Goal: Complete application form: Complete application form

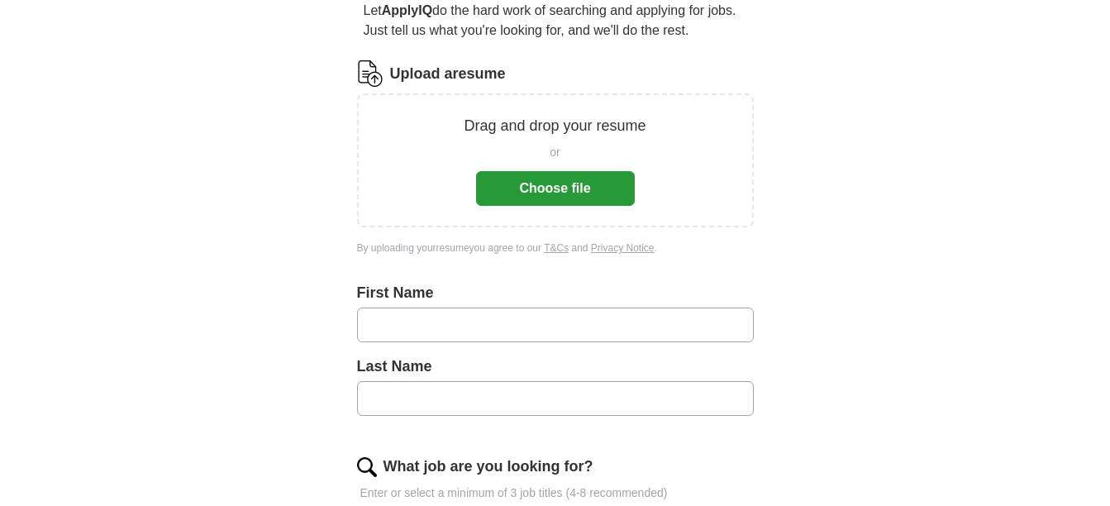
scroll to position [83, 0]
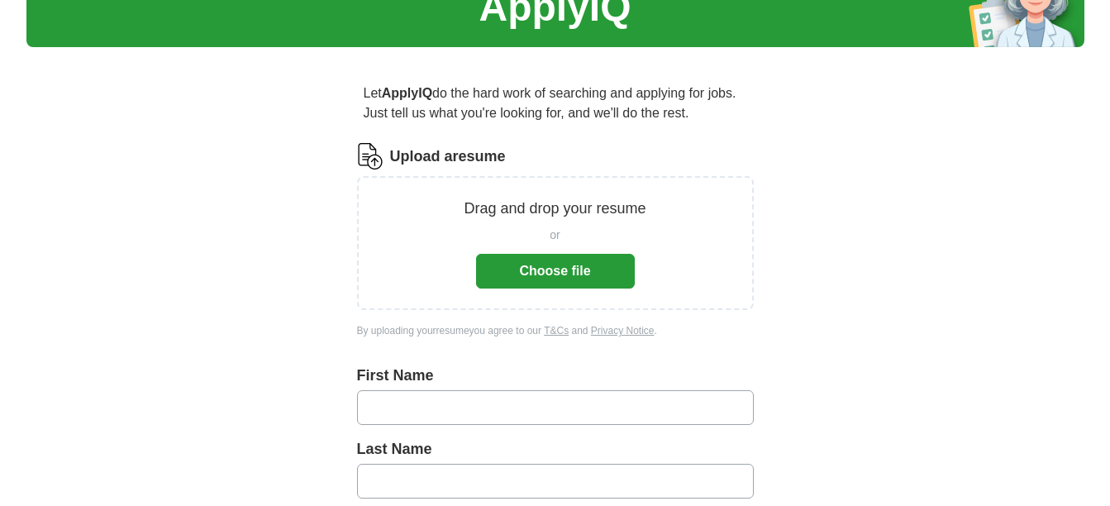
click at [589, 265] on button "Choose file" at bounding box center [555, 271] width 159 height 35
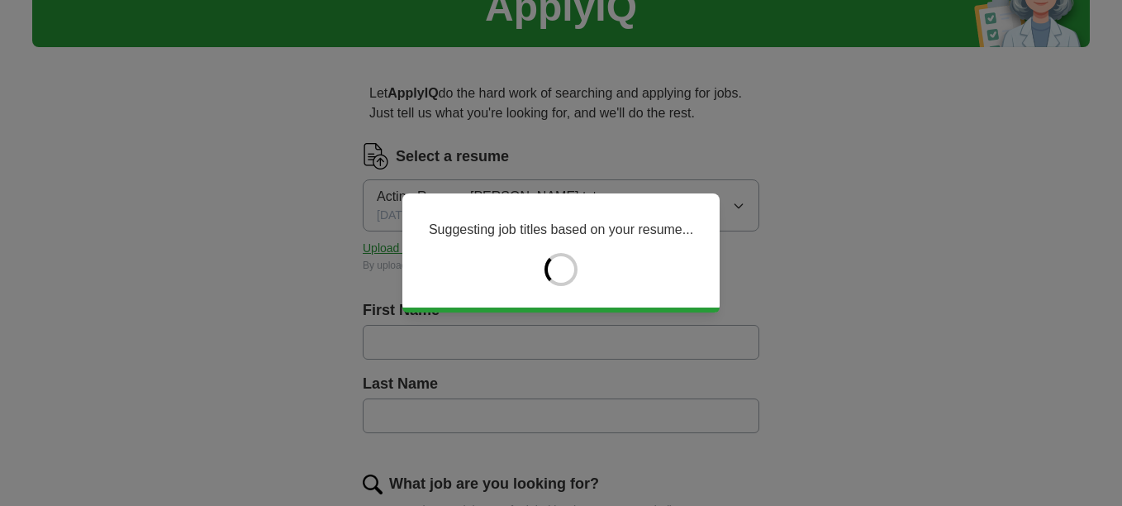
type input "*****"
type input "*******"
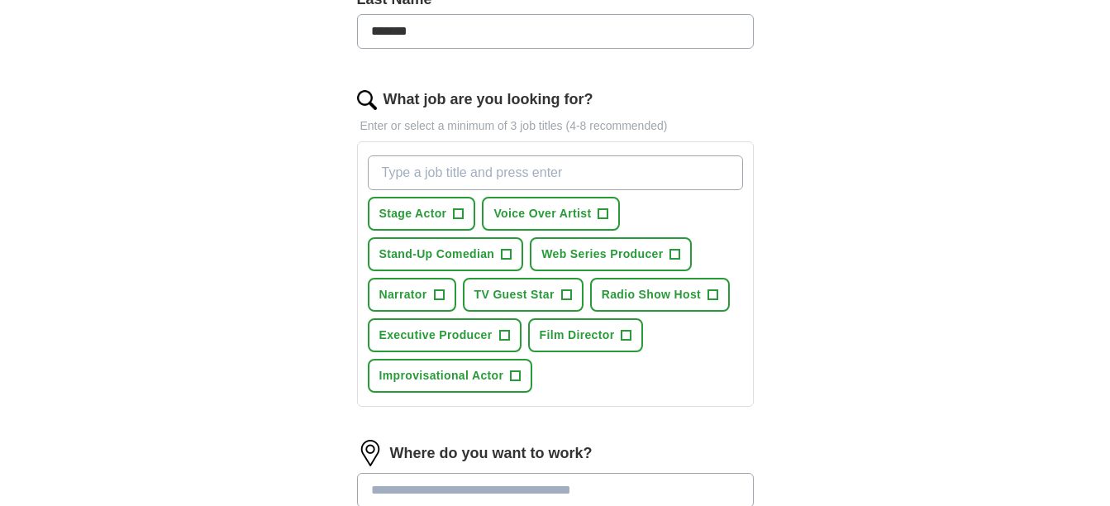
scroll to position [496, 0]
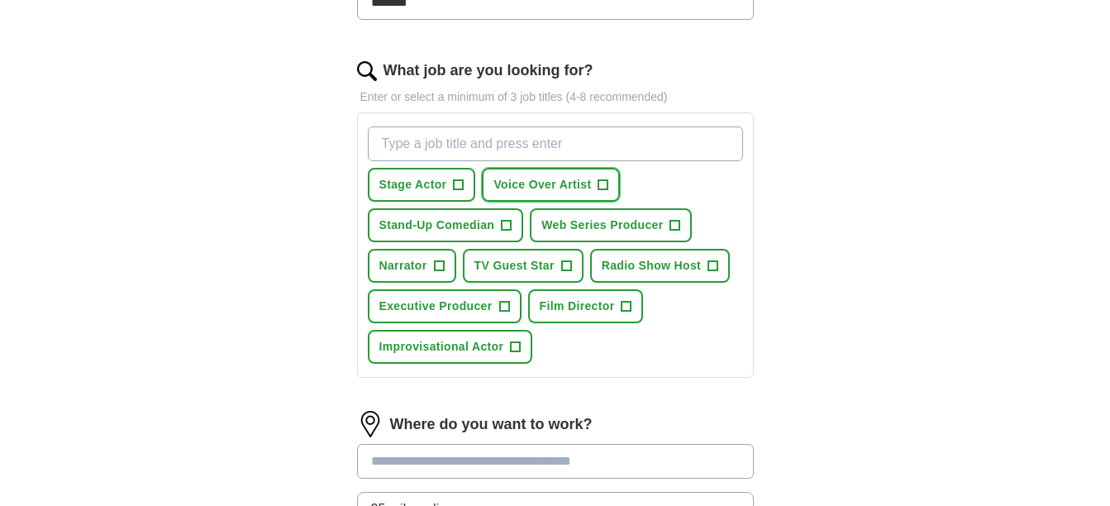
click at [603, 182] on span "+" at bounding box center [603, 185] width 10 height 13
click at [503, 226] on span "+" at bounding box center [507, 225] width 10 height 13
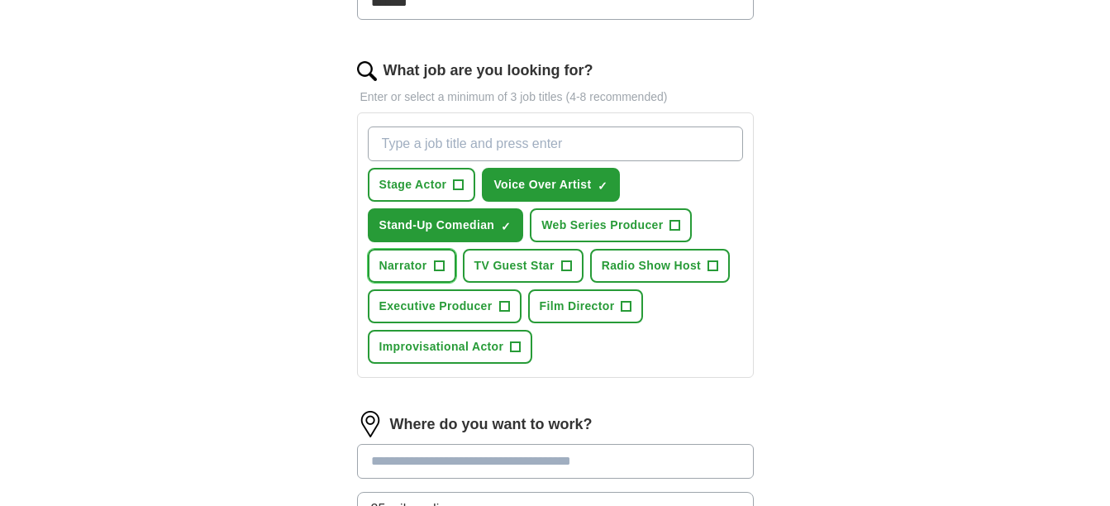
click at [436, 261] on span "+" at bounding box center [439, 265] width 10 height 13
click at [564, 261] on span "+" at bounding box center [566, 265] width 10 height 13
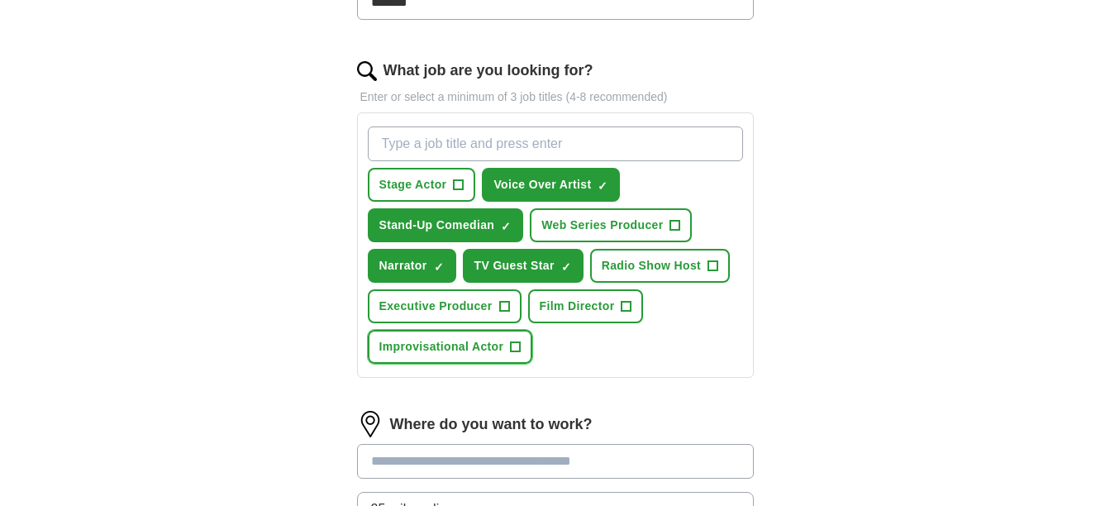
click at [515, 345] on span "+" at bounding box center [516, 346] width 10 height 13
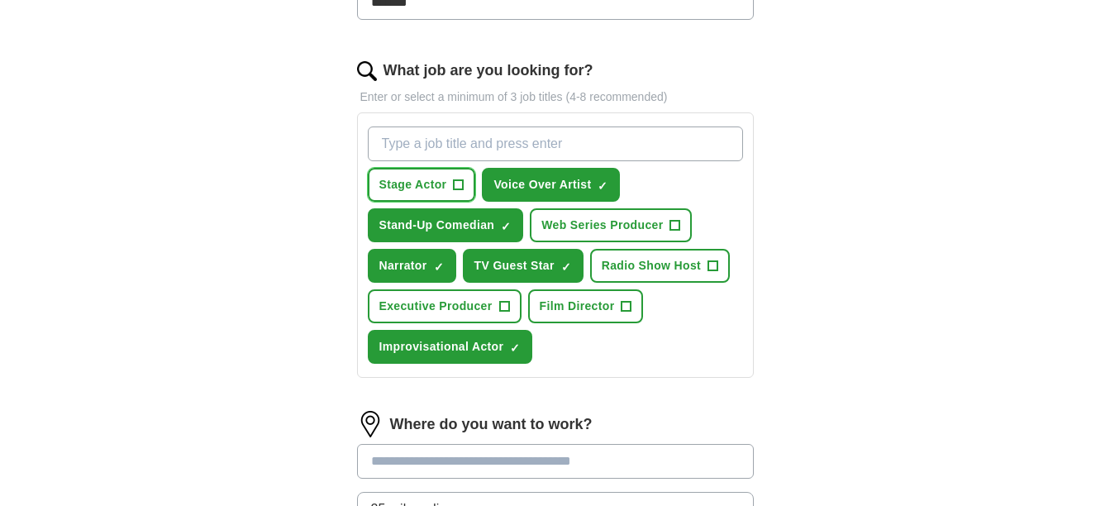
click at [461, 181] on span "+" at bounding box center [459, 185] width 10 height 13
click at [588, 135] on input "What job are you looking for?" at bounding box center [555, 143] width 375 height 35
type input "Comedian"
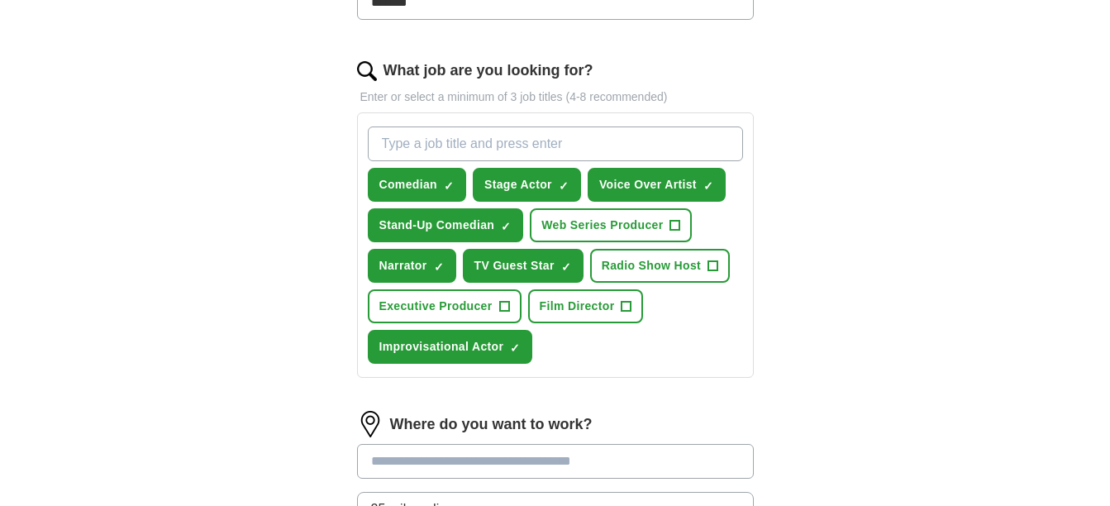
click at [589, 135] on input "What job are you looking for?" at bounding box center [555, 143] width 375 height 35
type input "Actor"
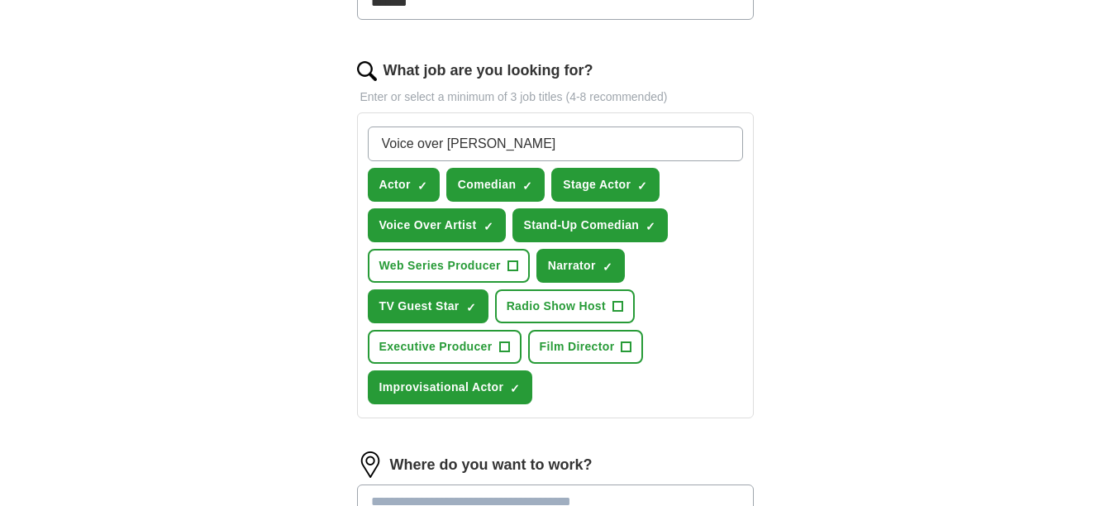
type input "Voice over artist"
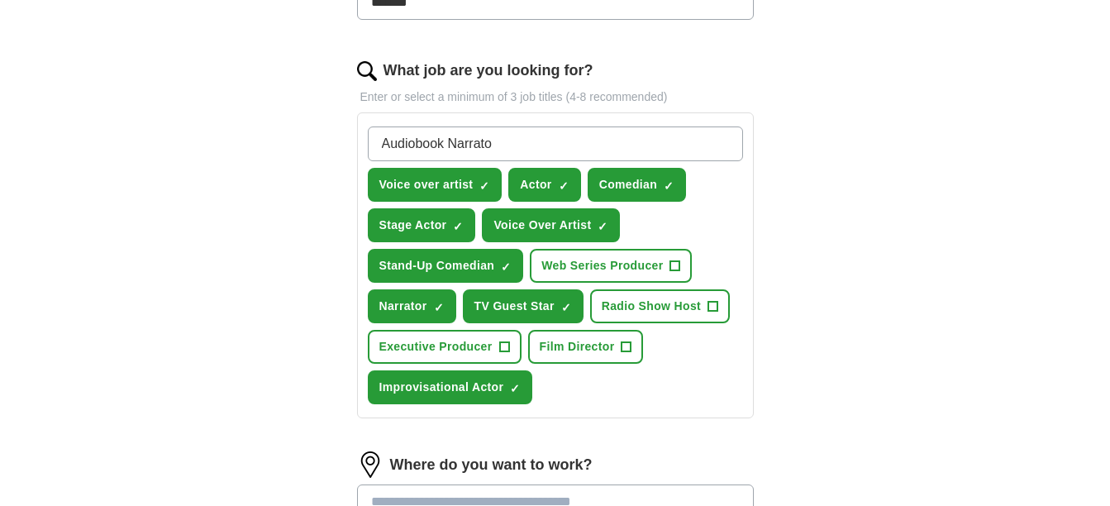
type input "Audiobook Narrator"
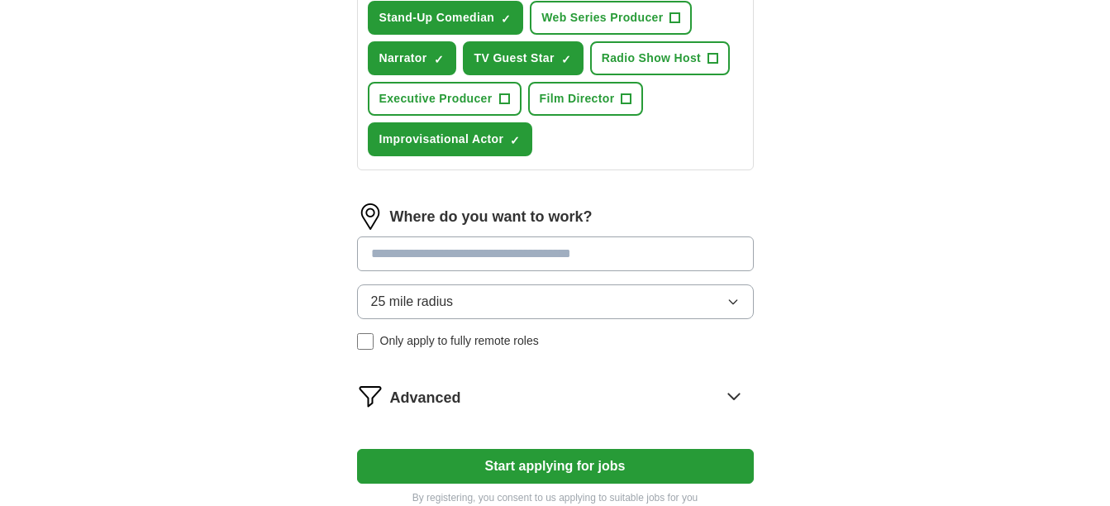
scroll to position [826, 0]
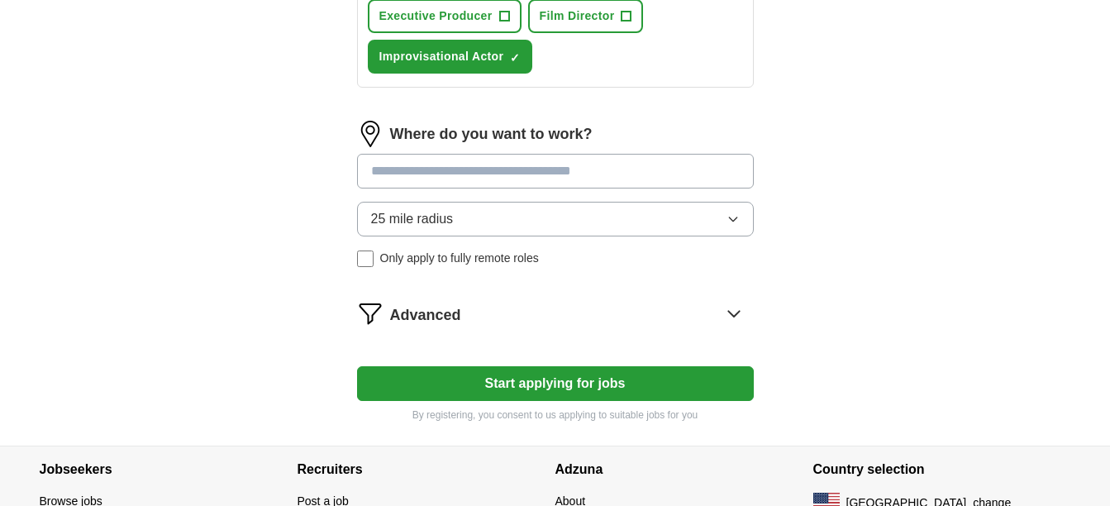
click at [676, 155] on input at bounding box center [555, 171] width 397 height 35
type input "***"
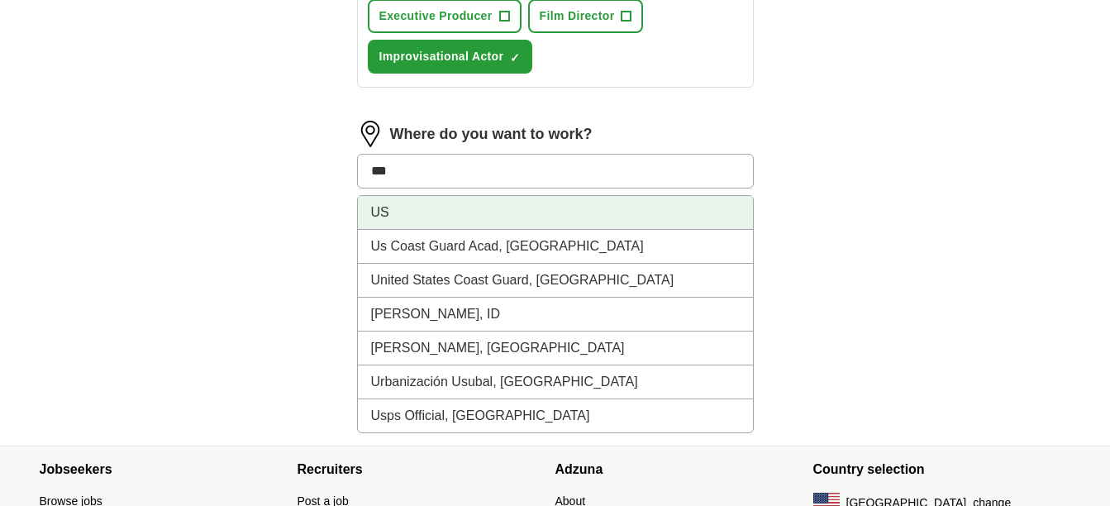
click at [390, 212] on li "US" at bounding box center [555, 213] width 395 height 34
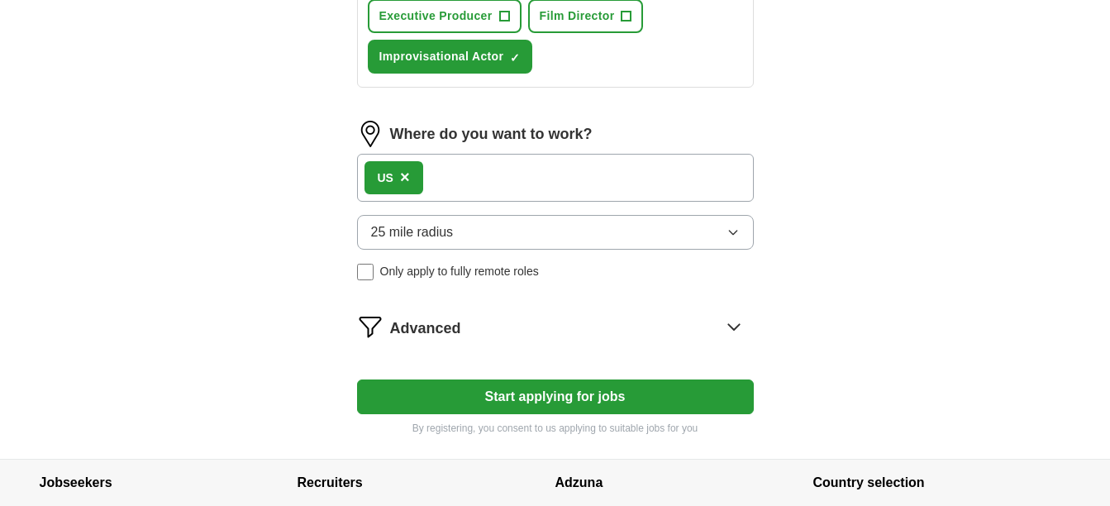
click at [565, 235] on button "25 mile radius" at bounding box center [555, 232] width 397 height 35
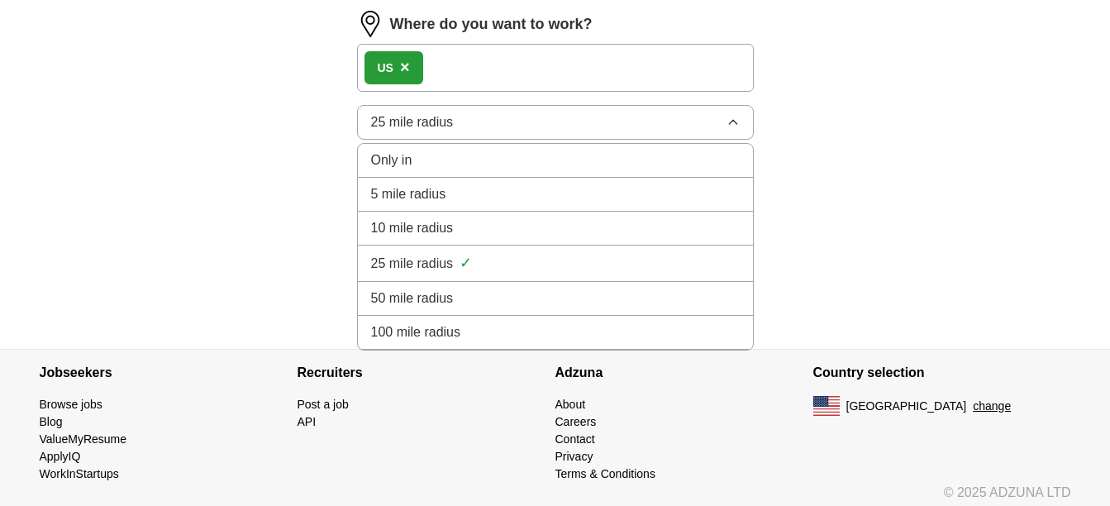
scroll to position [946, 0]
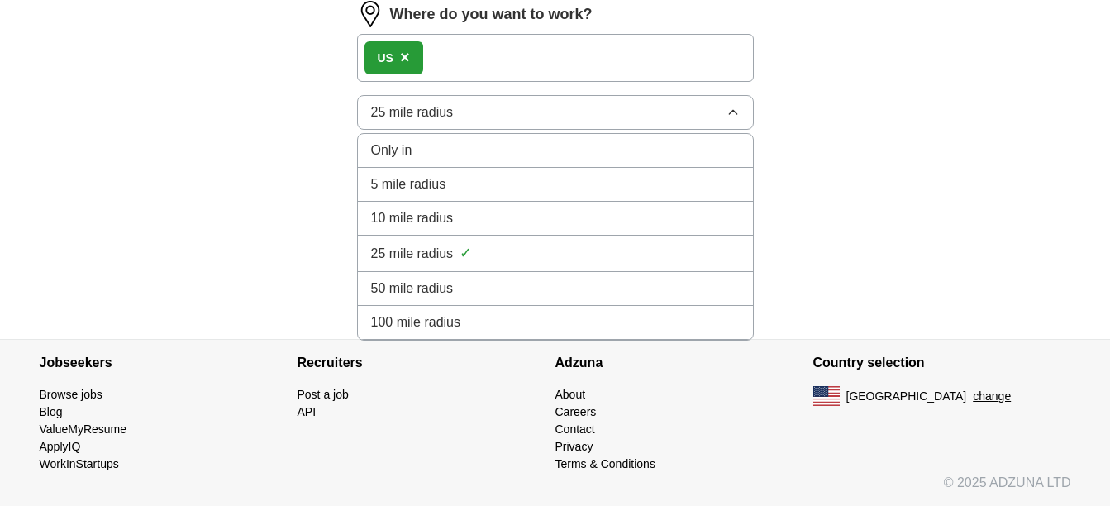
click at [462, 323] on div "100 mile radius" at bounding box center [555, 322] width 369 height 20
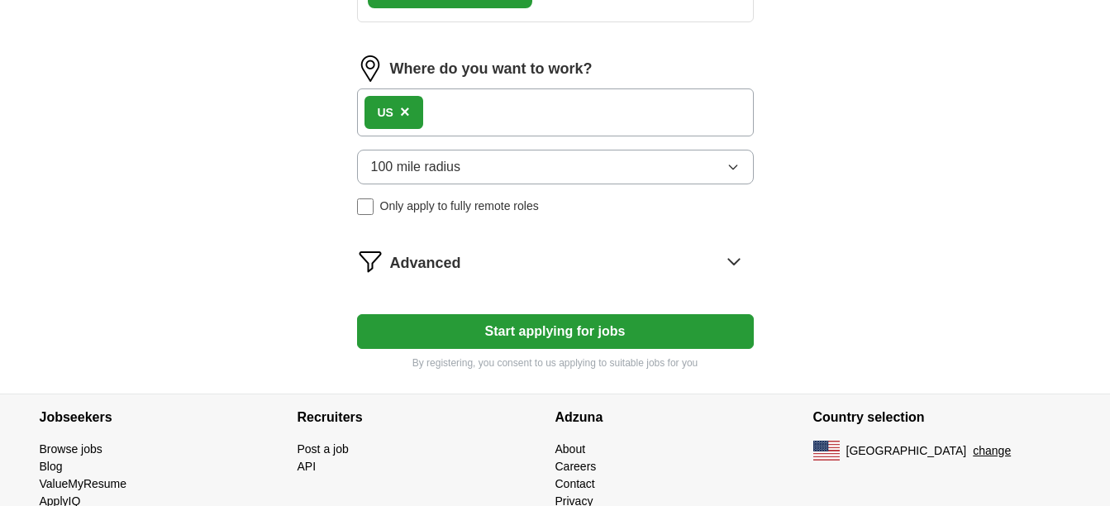
scroll to position [864, 0]
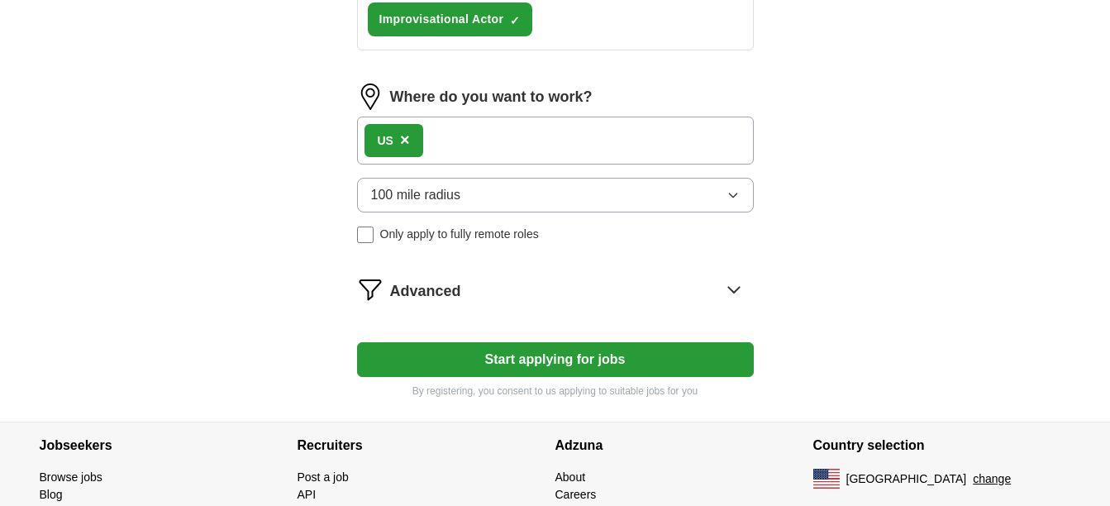
click at [547, 146] on div "US ×" at bounding box center [555, 141] width 397 height 48
click at [521, 356] on button "Start applying for jobs" at bounding box center [555, 359] width 397 height 35
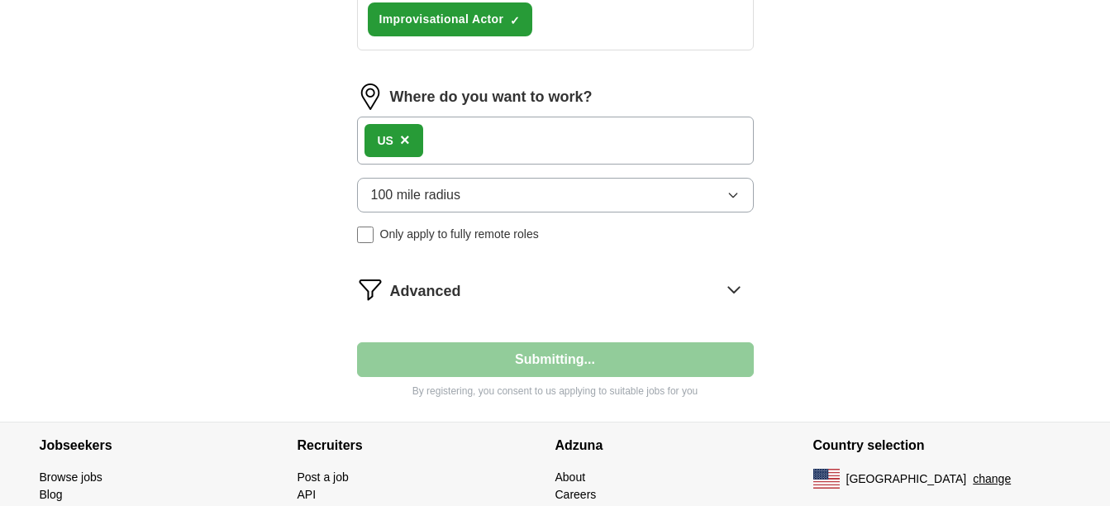
select select "**"
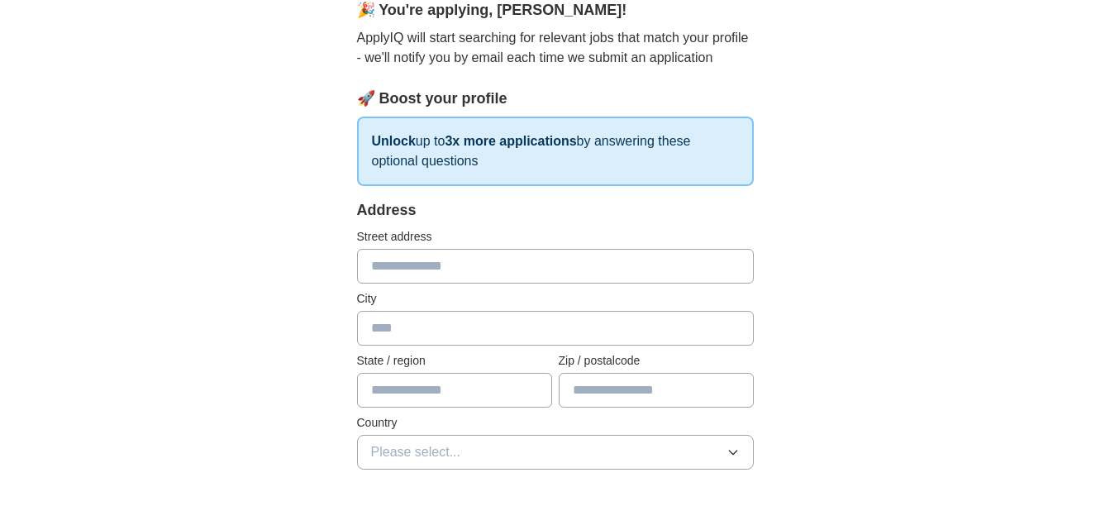
scroll to position [165, 0]
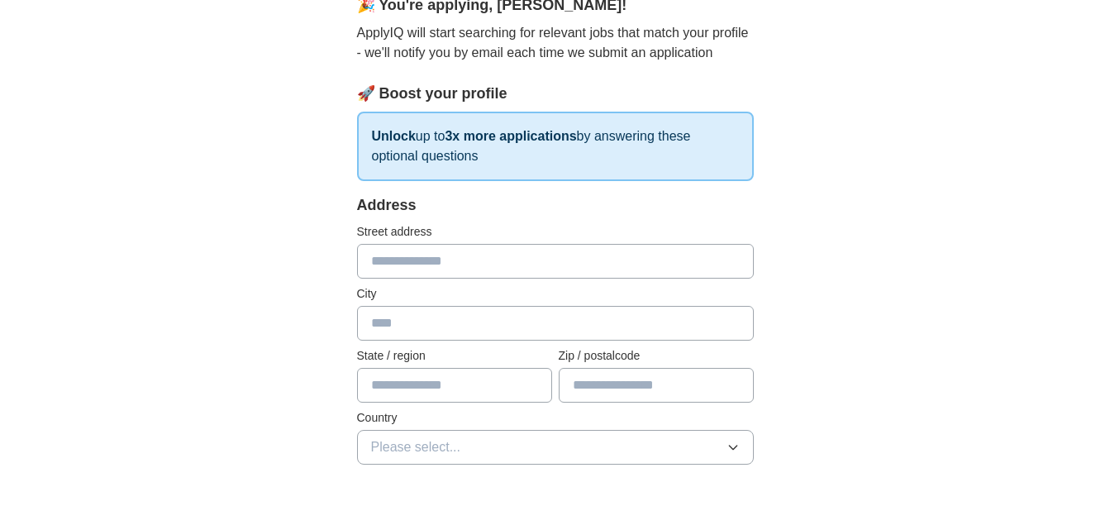
click at [470, 259] on input "text" at bounding box center [555, 261] width 397 height 35
type input "**********"
type input "**"
type input "*****"
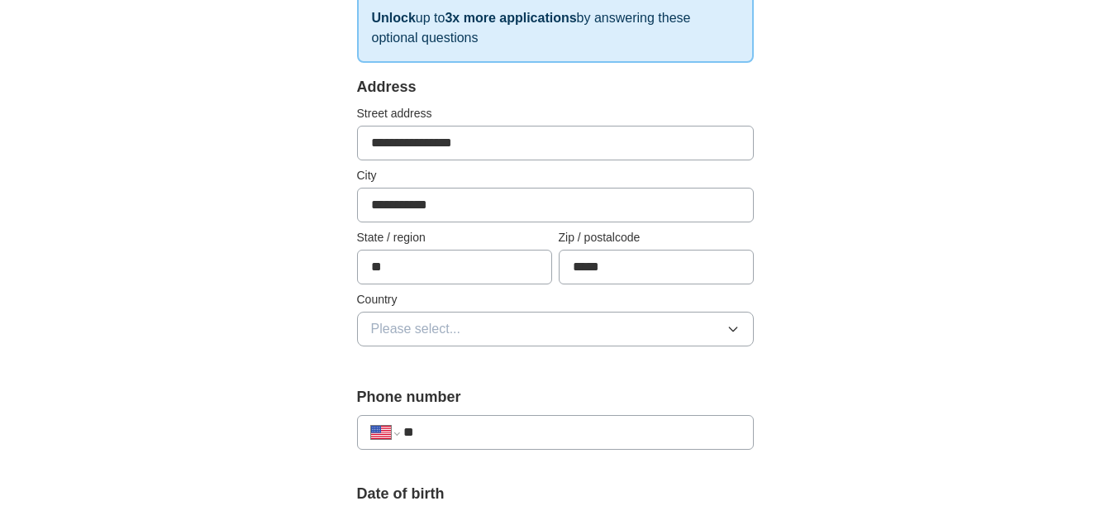
scroll to position [331, 0]
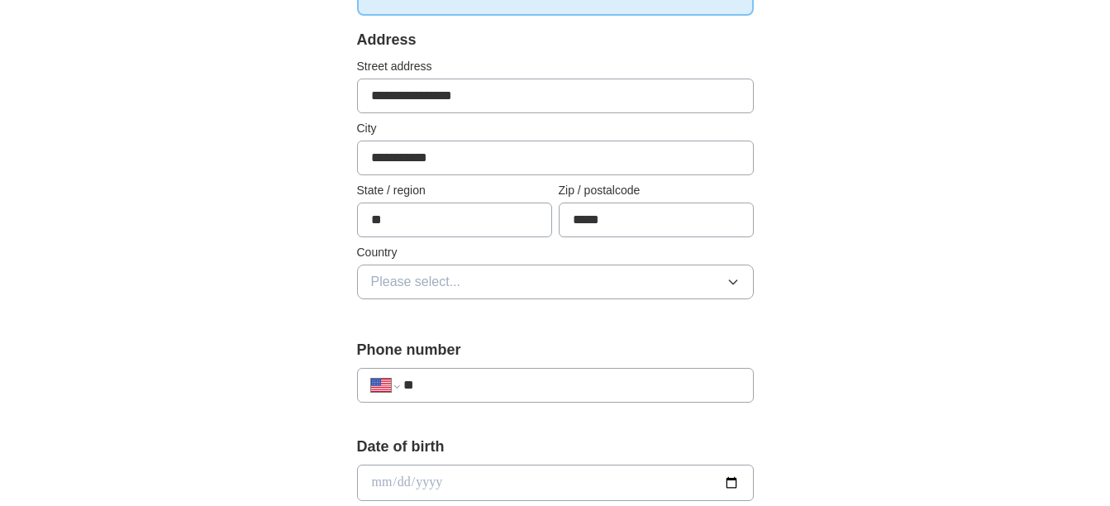
click at [502, 273] on button "Please select..." at bounding box center [555, 281] width 397 height 35
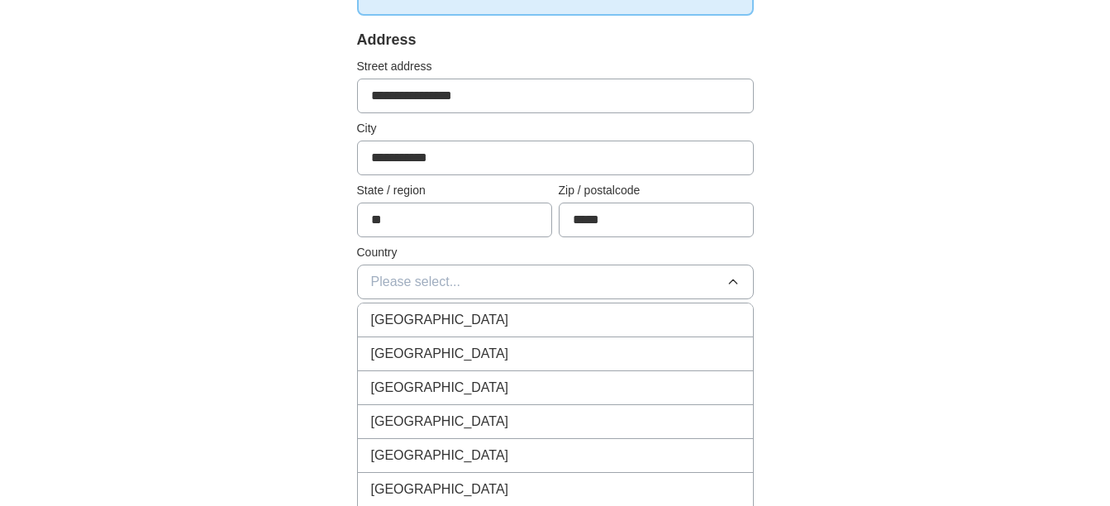
click at [464, 350] on div "[GEOGRAPHIC_DATA]" at bounding box center [555, 354] width 369 height 20
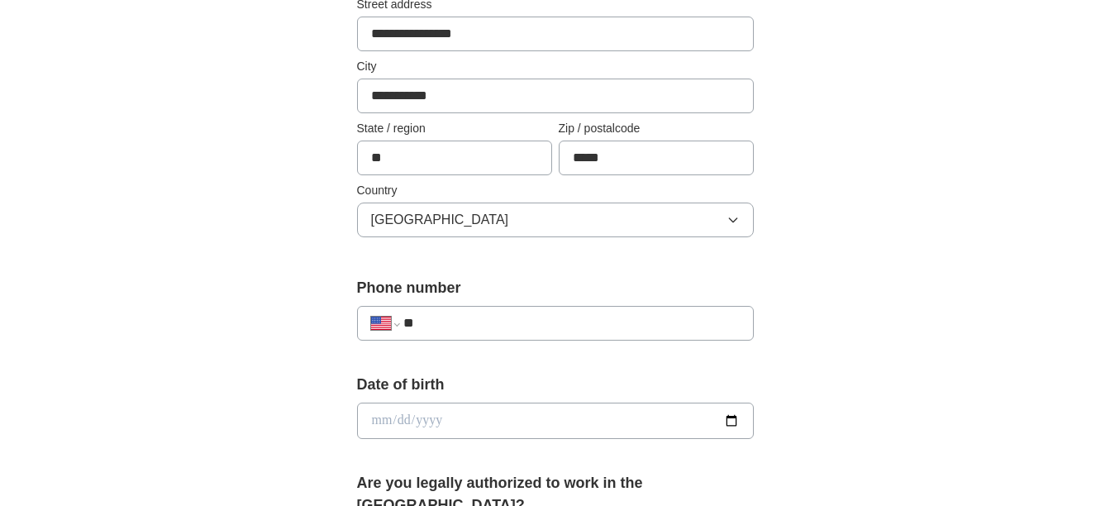
scroll to position [496, 0]
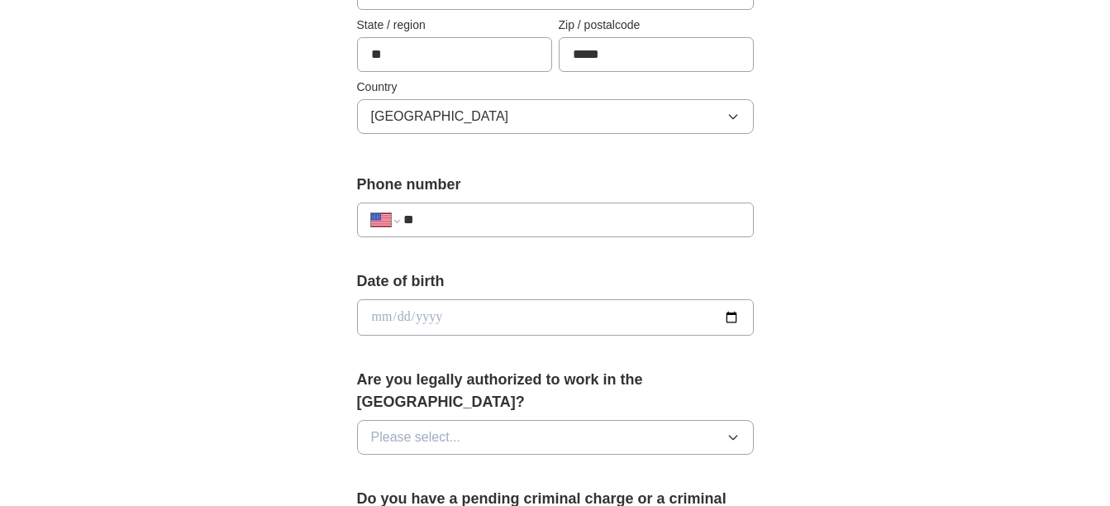
click at [492, 221] on input "**" at bounding box center [571, 220] width 336 height 20
type input "**********"
click at [481, 310] on input "date" at bounding box center [555, 317] width 397 height 36
type input "**********"
click at [269, 201] on div "**********" at bounding box center [555, 307] width 1058 height 1505
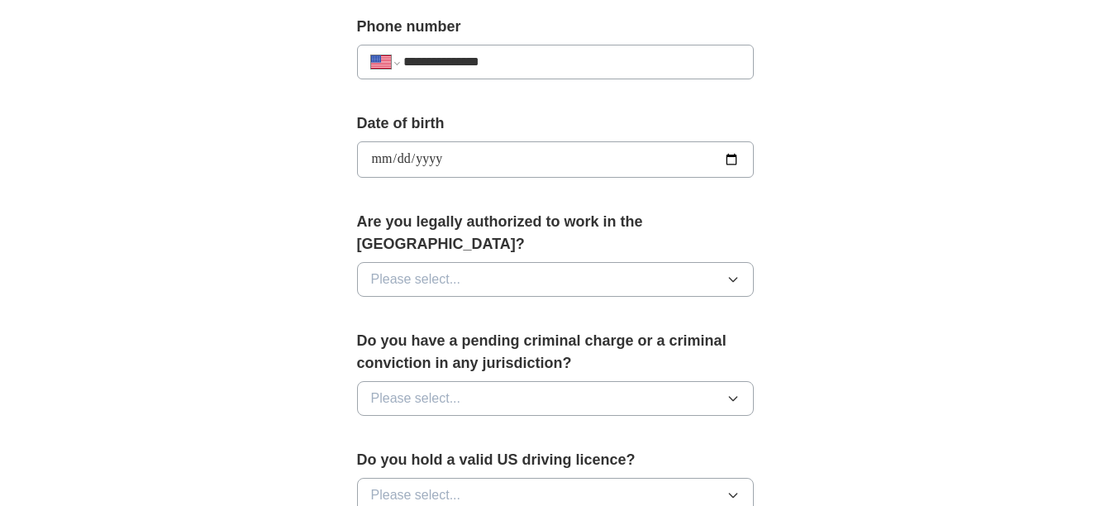
scroll to position [661, 0]
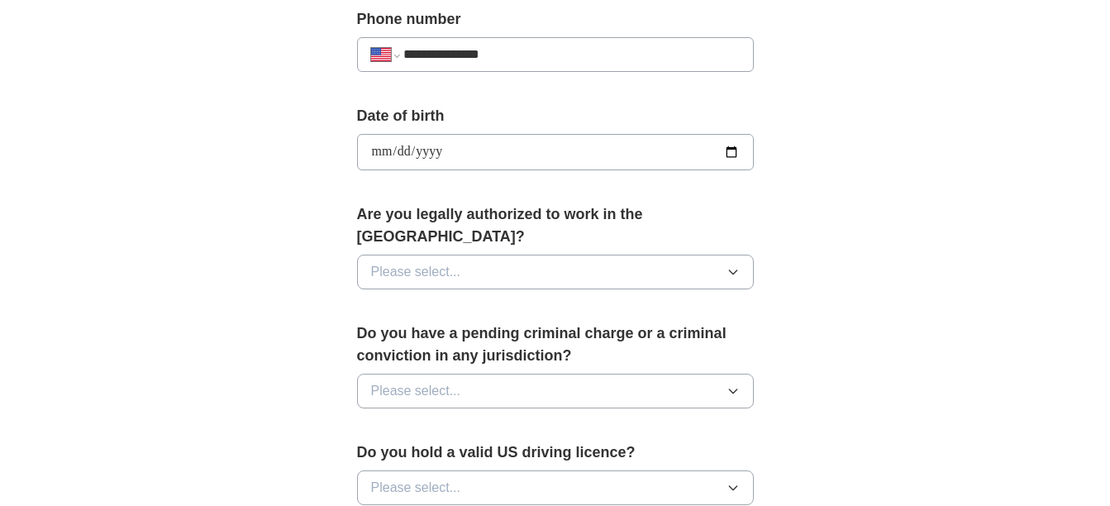
click at [535, 256] on button "Please select..." at bounding box center [555, 272] width 397 height 35
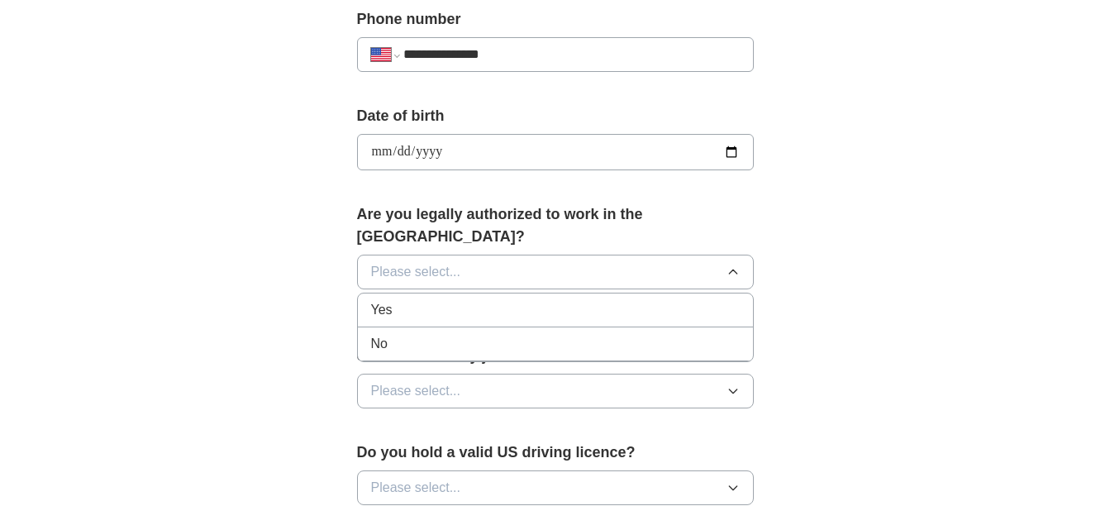
click at [477, 300] on div "Yes" at bounding box center [555, 310] width 369 height 20
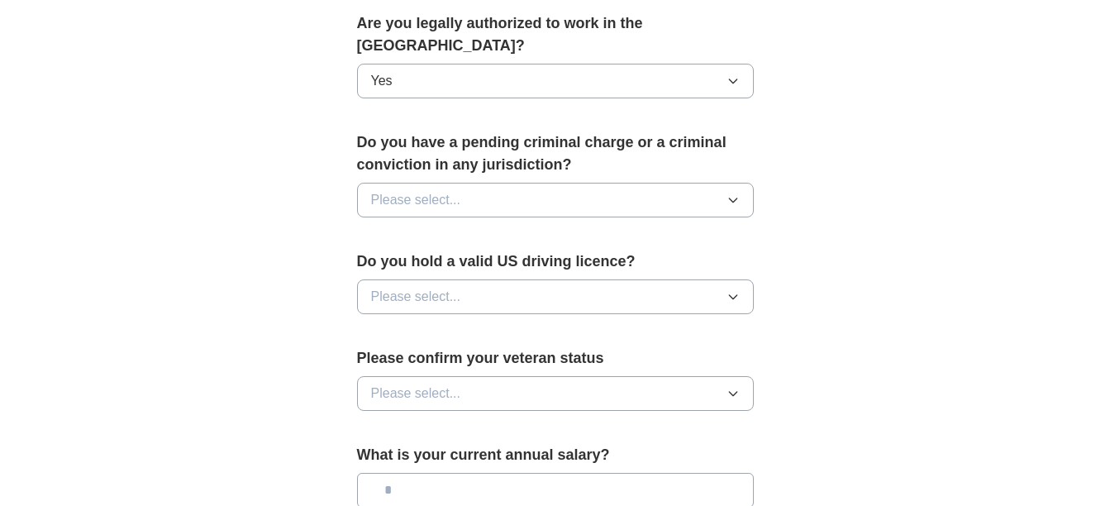
scroll to position [826, 0]
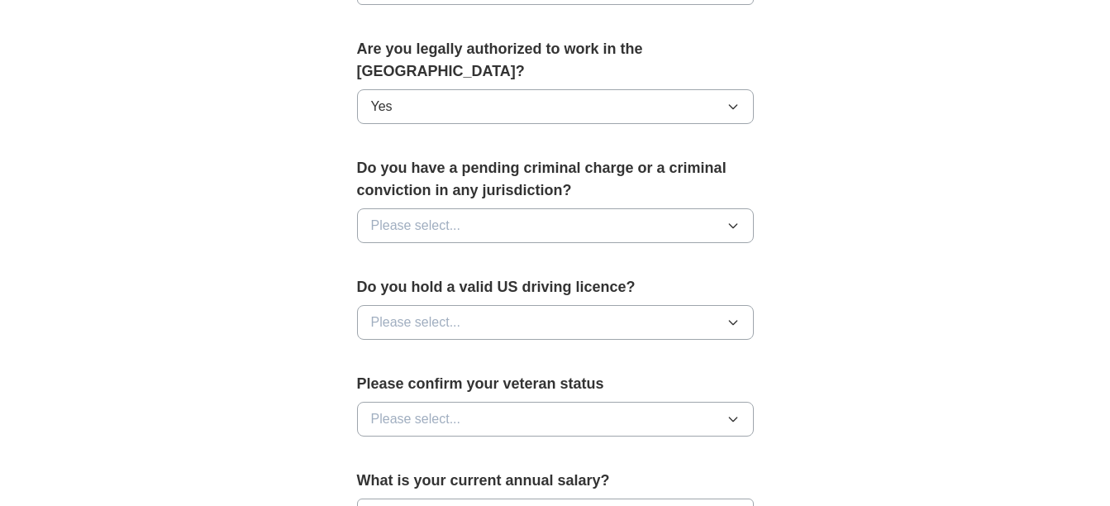
click at [607, 208] on button "Please select..." at bounding box center [555, 225] width 397 height 35
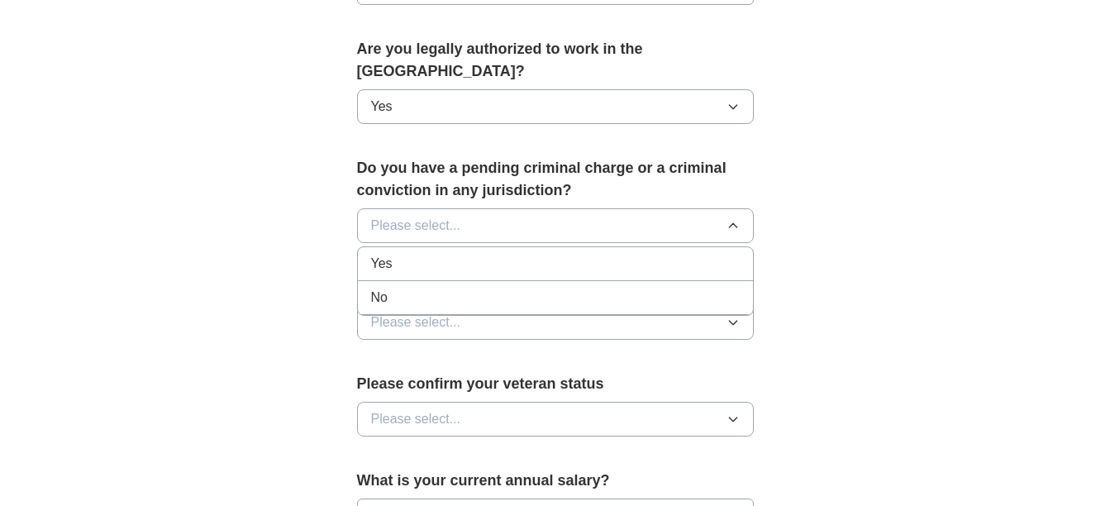
click at [449, 254] on div "Yes" at bounding box center [555, 264] width 369 height 20
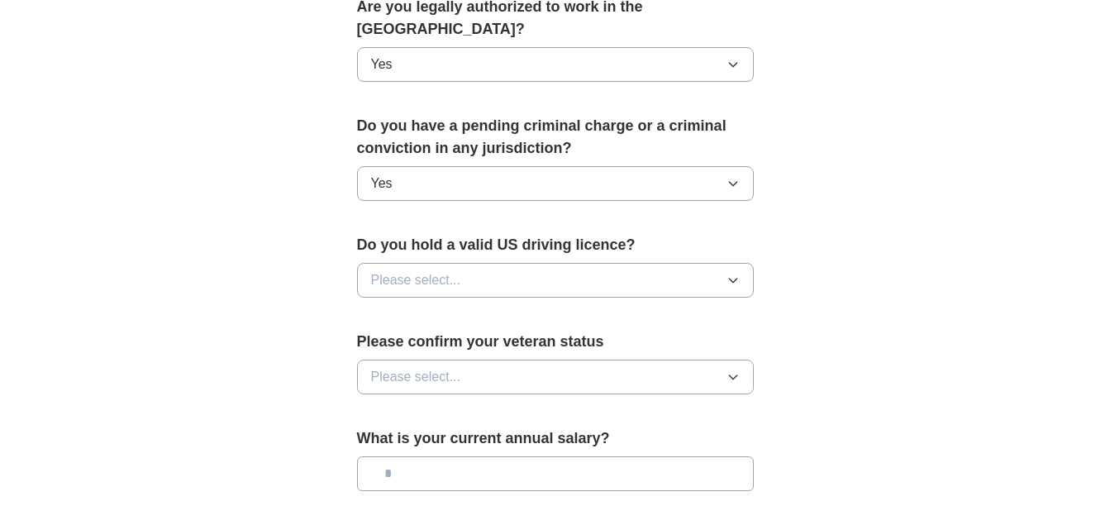
scroll to position [909, 0]
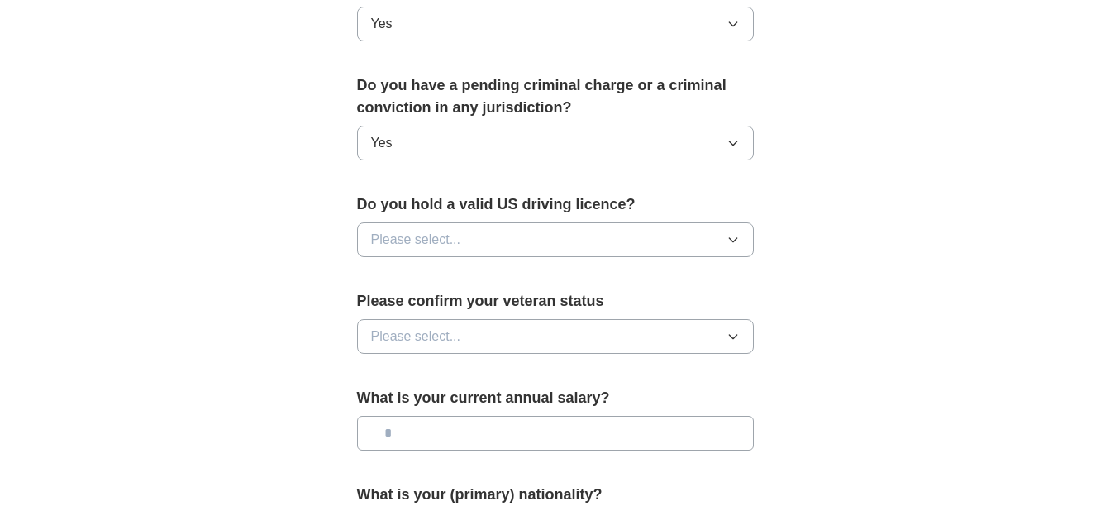
click at [596, 222] on button "Please select..." at bounding box center [555, 239] width 397 height 35
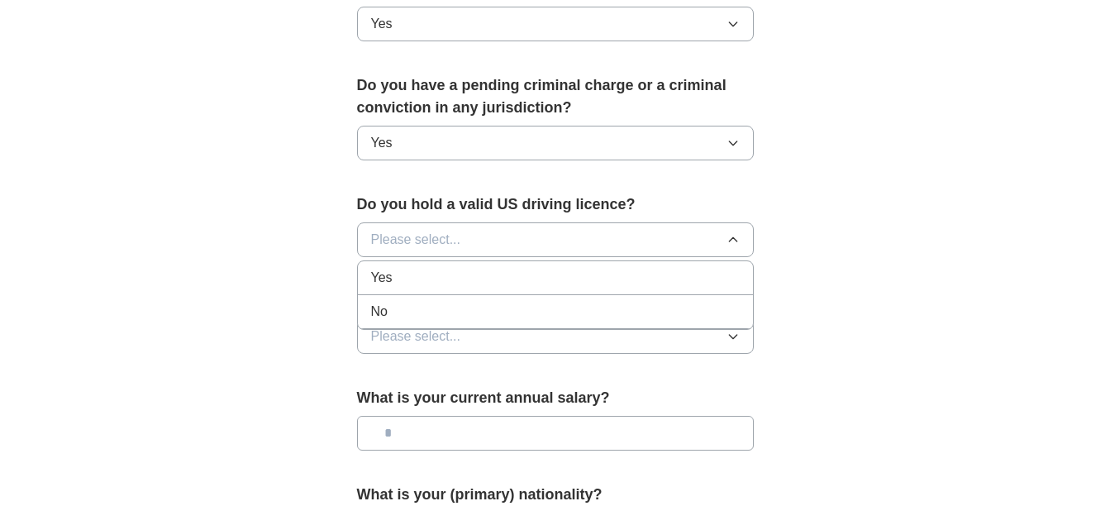
click at [459, 268] on div "Yes" at bounding box center [555, 278] width 369 height 20
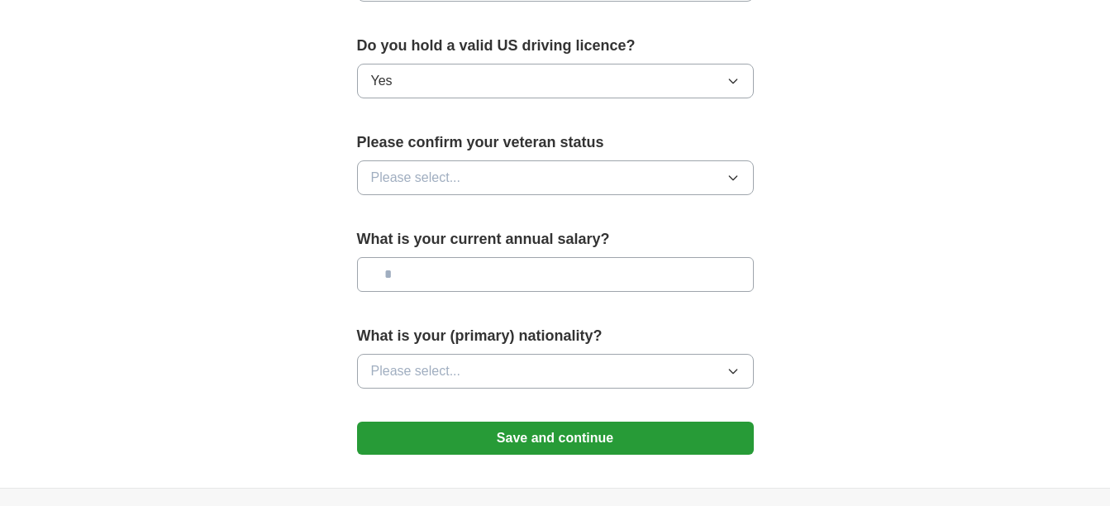
scroll to position [1074, 0]
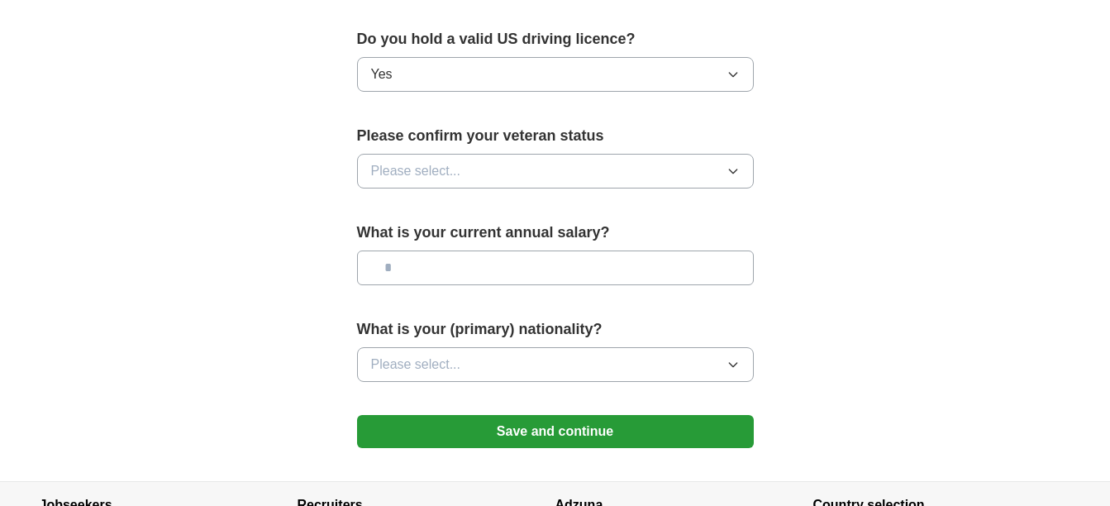
click at [502, 154] on button "Please select..." at bounding box center [555, 171] width 397 height 35
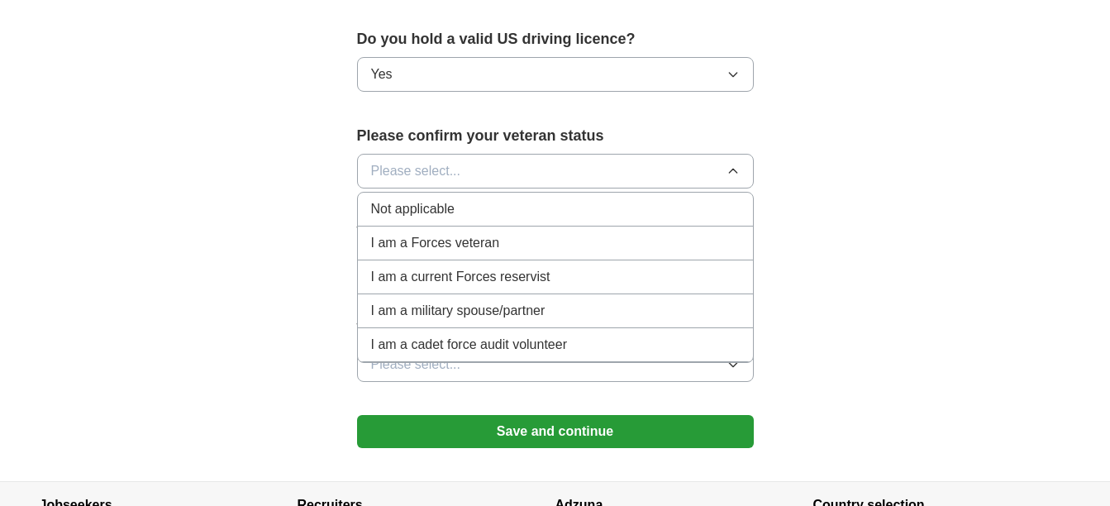
click at [438, 233] on span "I am a Forces veteran" at bounding box center [435, 243] width 129 height 20
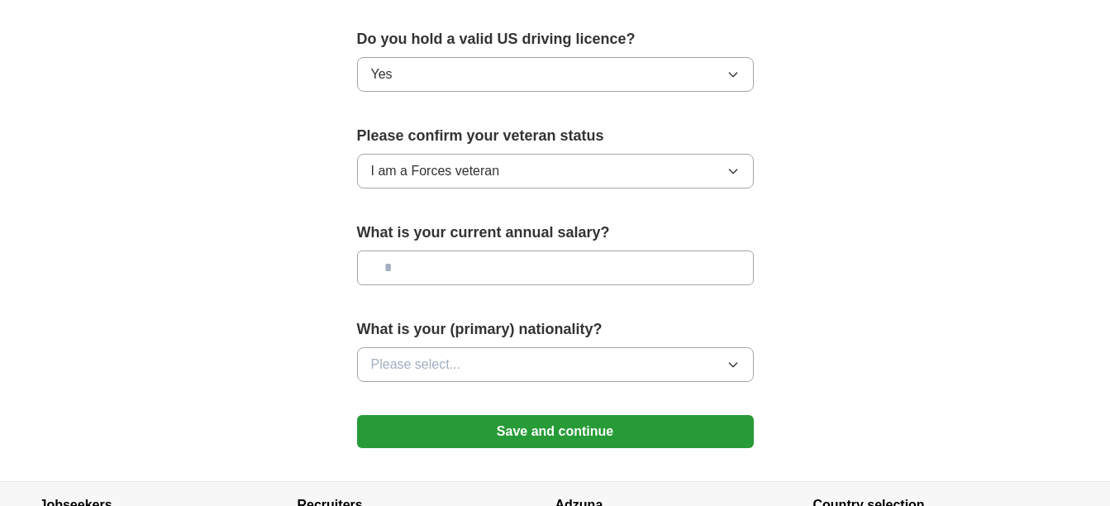
click at [506, 255] on input "text" at bounding box center [555, 267] width 397 height 35
type input "*******"
click at [536, 349] on button "Please select..." at bounding box center [555, 364] width 397 height 35
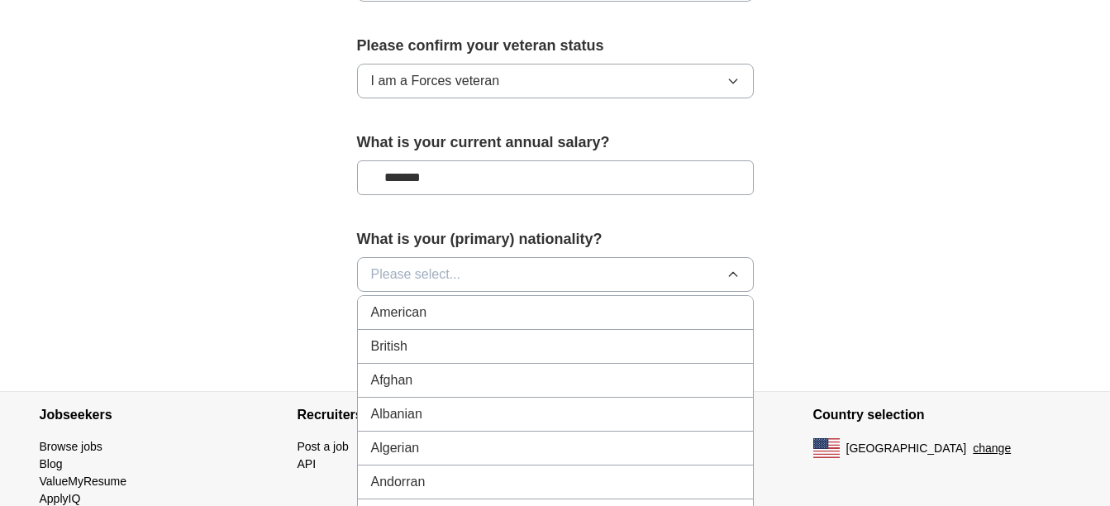
scroll to position [1262, 0]
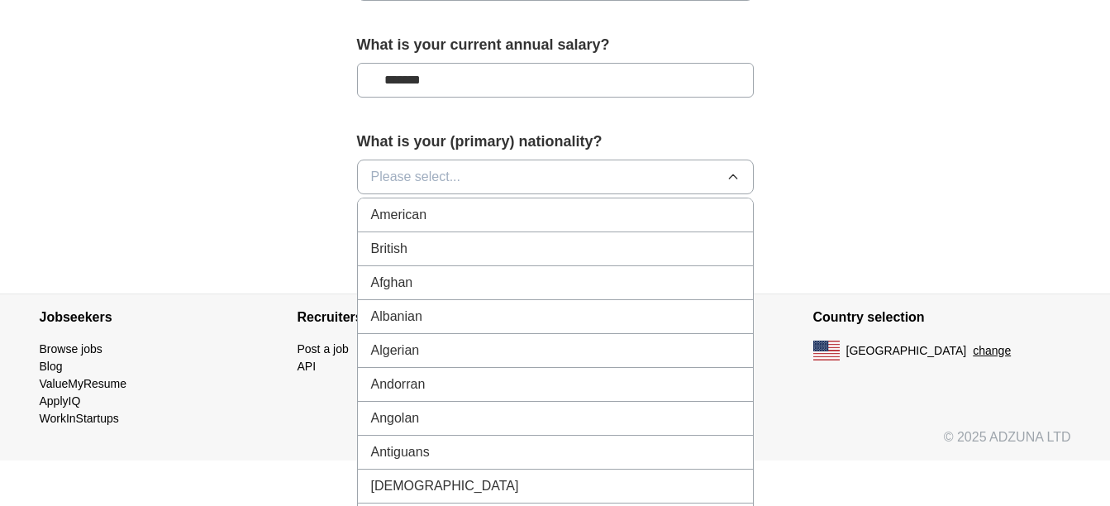
drag, startPoint x: 440, startPoint y: 195, endPoint x: 432, endPoint y: 230, distance: 35.5
click at [440, 205] on div "American" at bounding box center [555, 215] width 369 height 20
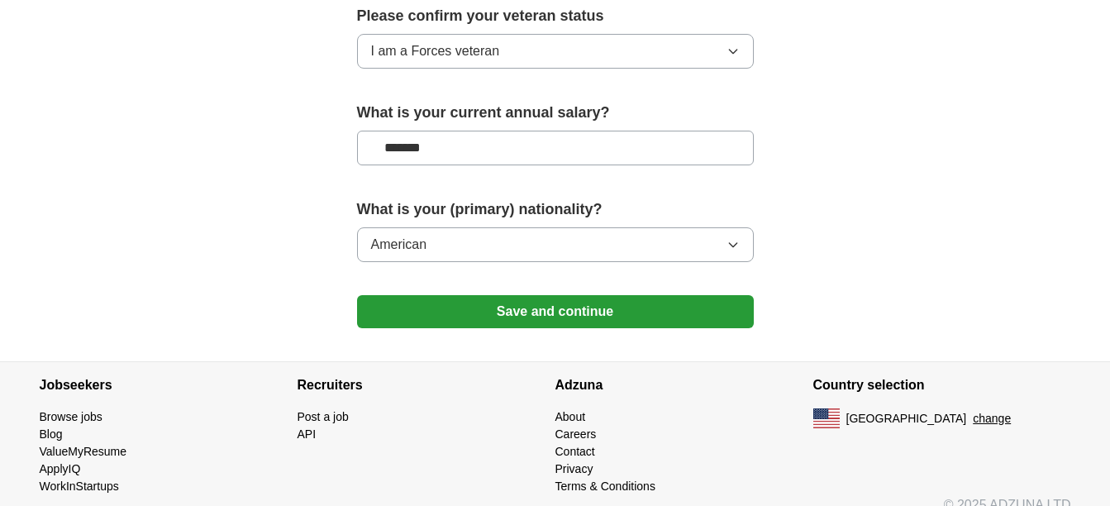
click at [487, 295] on button "Save and continue" at bounding box center [555, 311] width 397 height 33
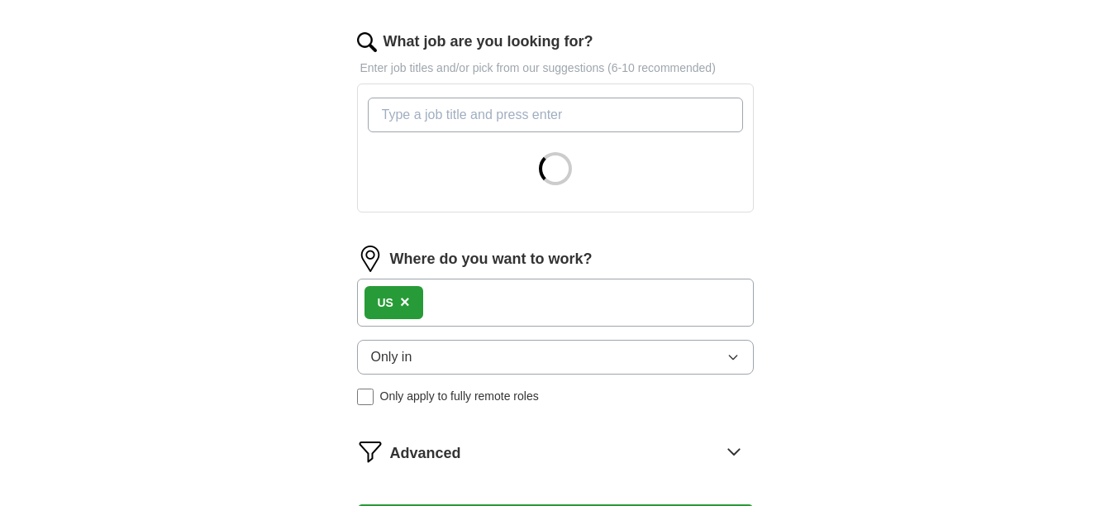
scroll to position [496, 0]
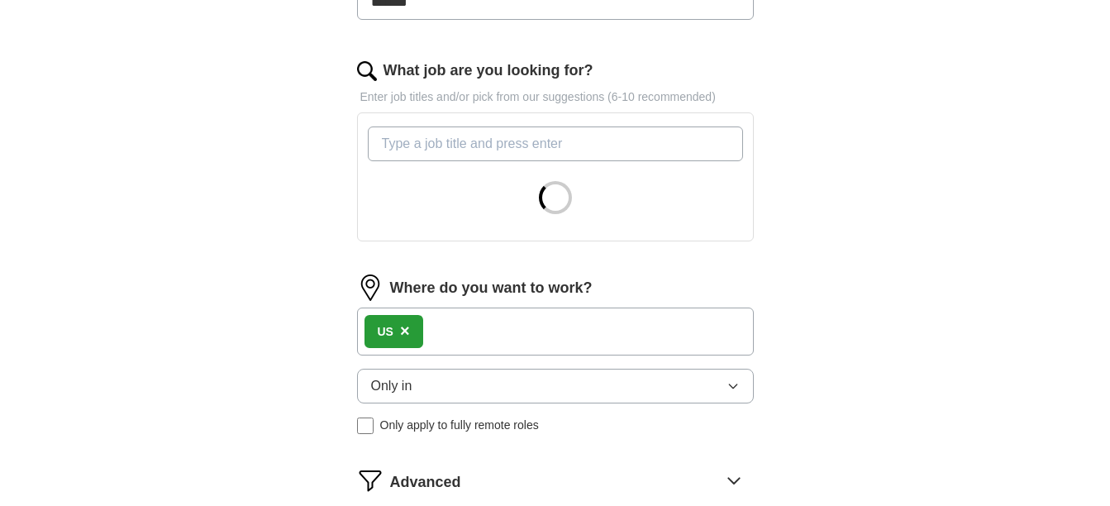
click at [636, 135] on input "What job are you looking for?" at bounding box center [555, 143] width 375 height 35
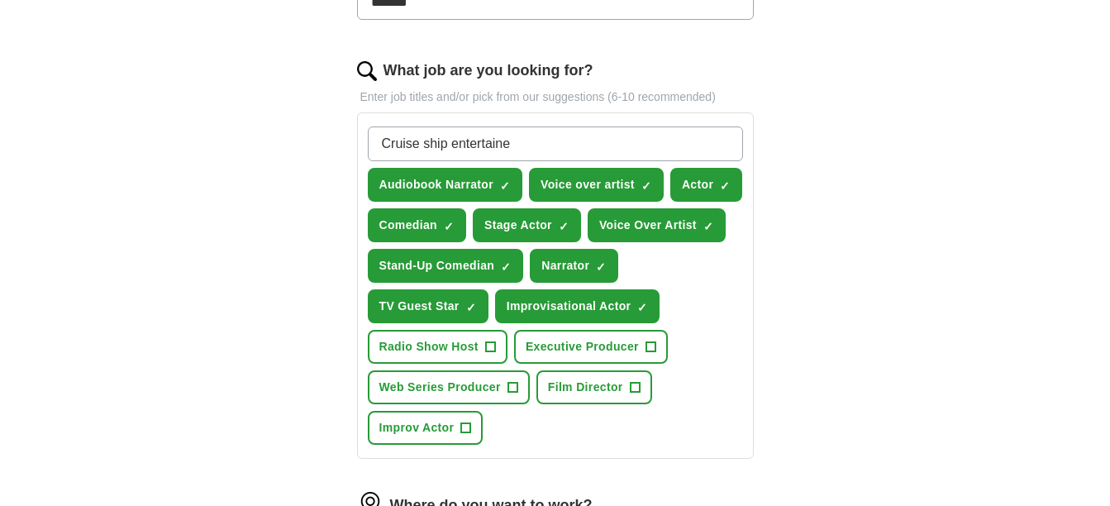
type input "Cruise ship entertainer"
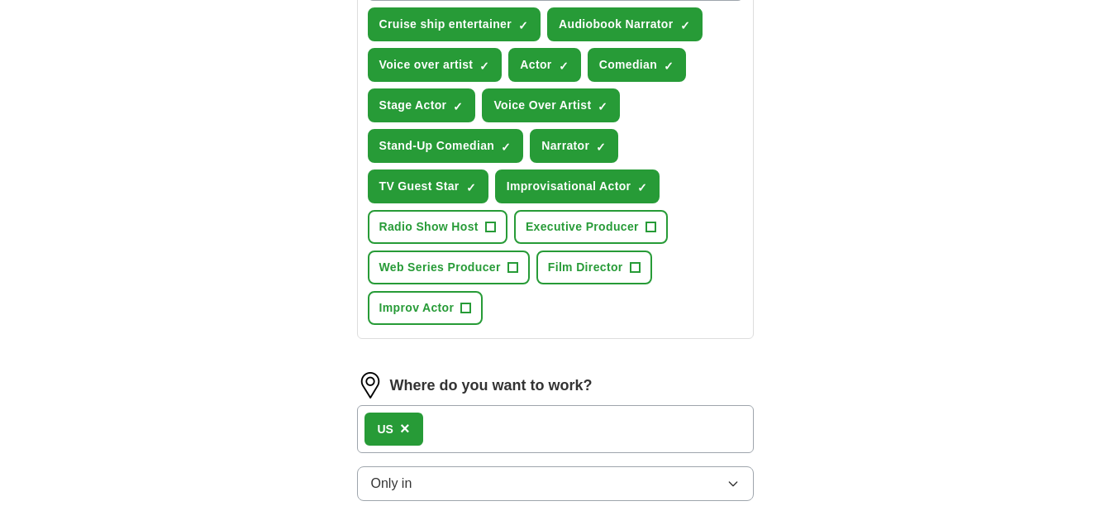
scroll to position [744, 0]
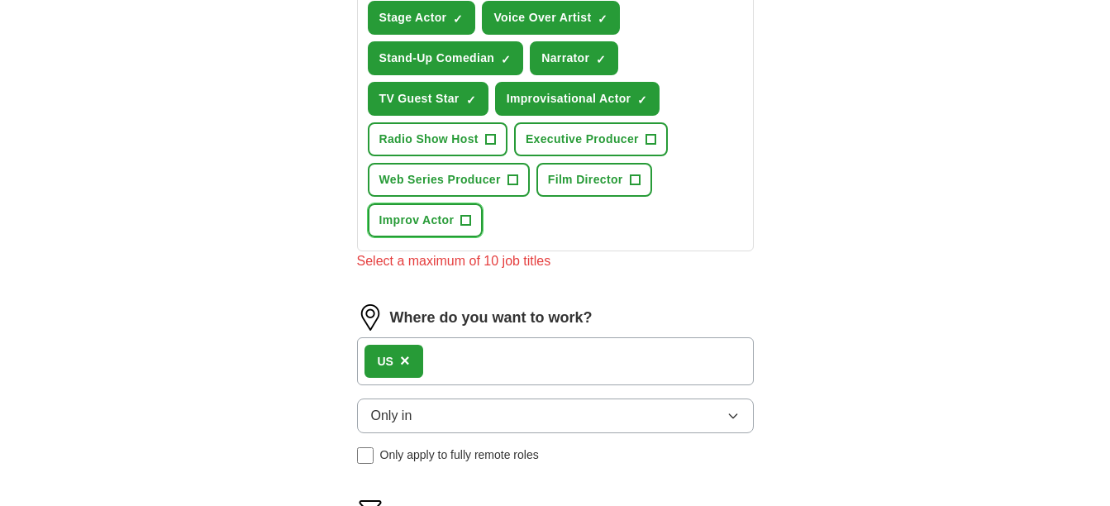
click at [462, 217] on span "+" at bounding box center [466, 220] width 10 height 13
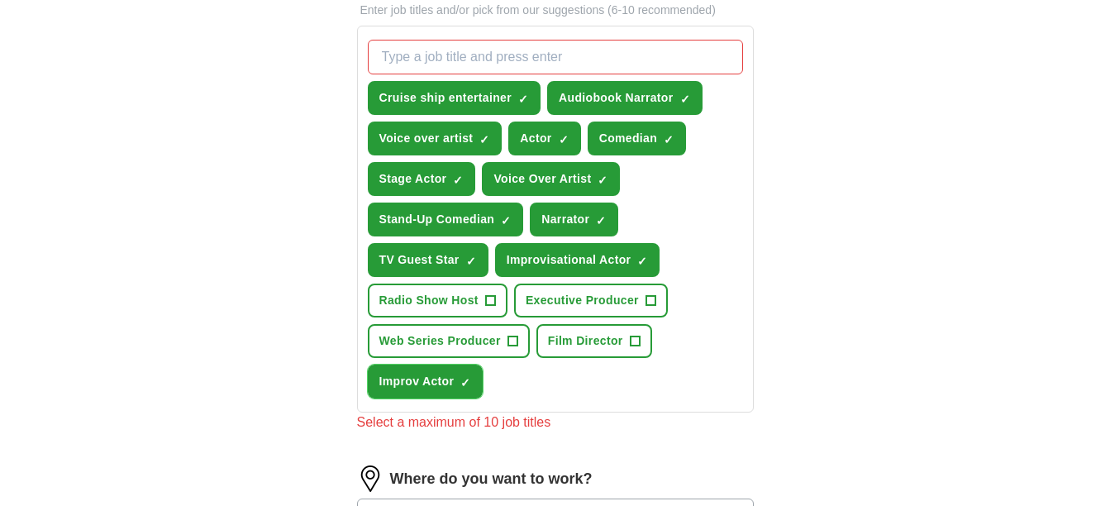
scroll to position [578, 0]
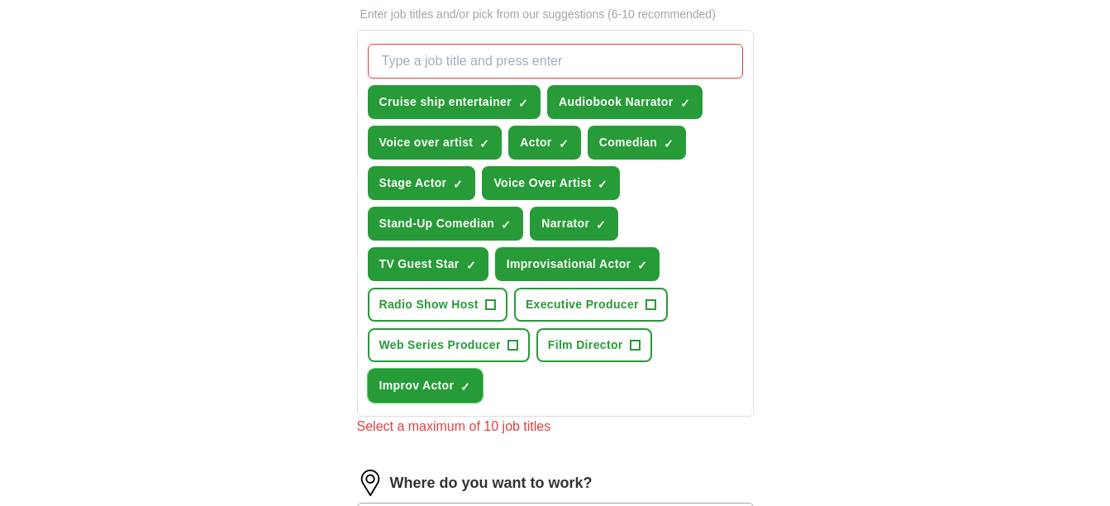
click at [0, 0] on span "×" at bounding box center [0, 0] width 0 height 0
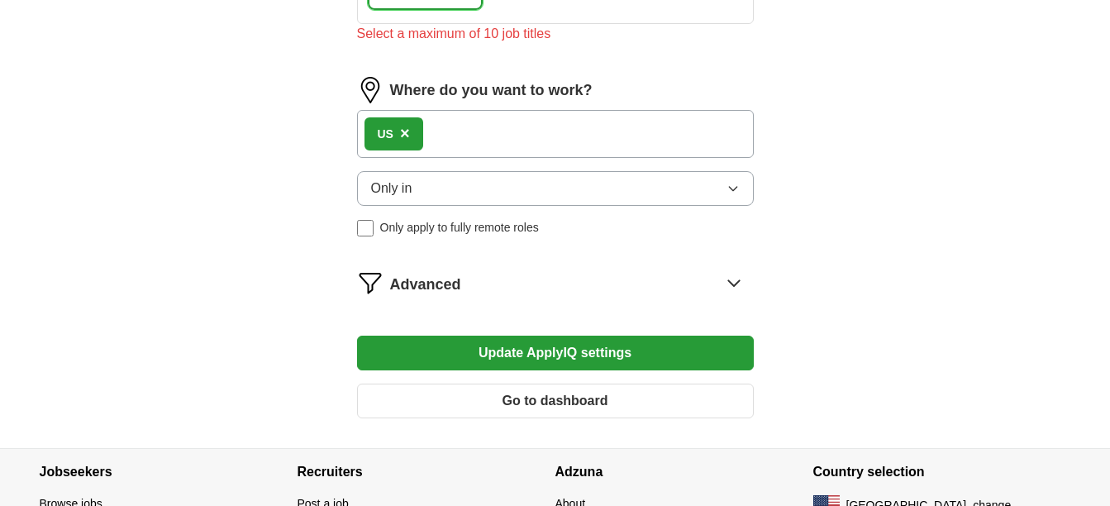
scroll to position [1074, 0]
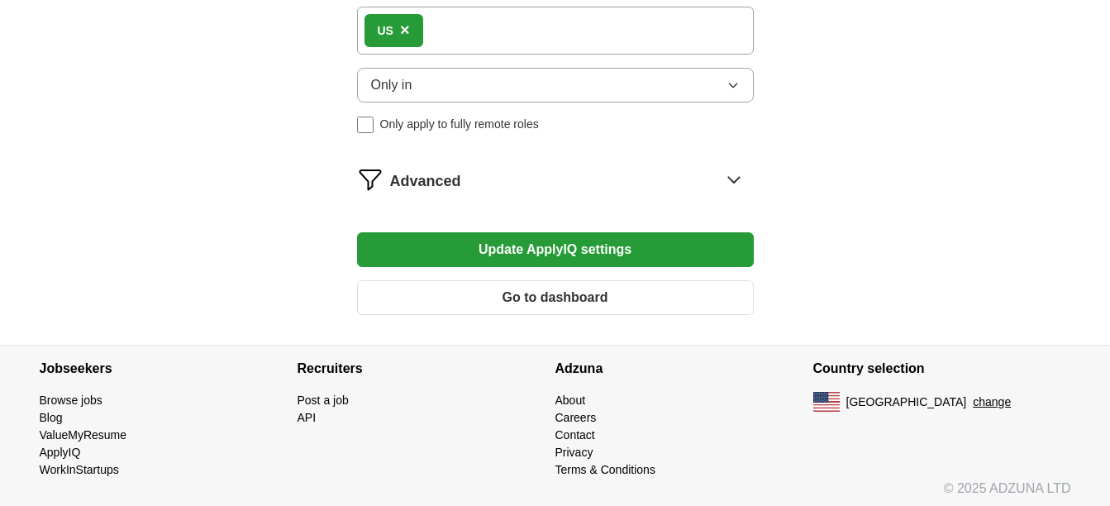
click at [597, 245] on button "Update ApplyIQ settings" at bounding box center [555, 249] width 397 height 35
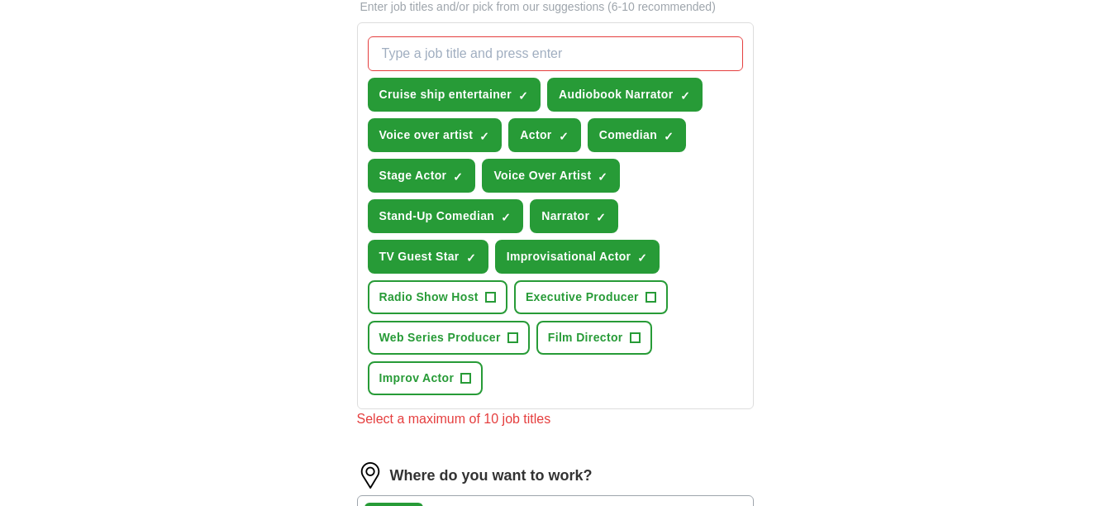
scroll to position [578, 0]
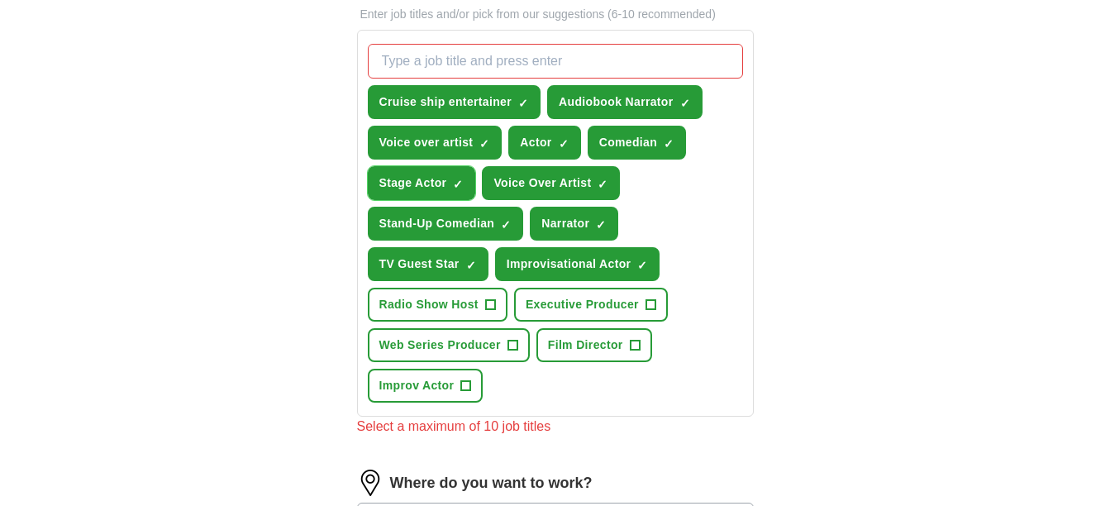
click at [0, 0] on span "×" at bounding box center [0, 0] width 0 height 0
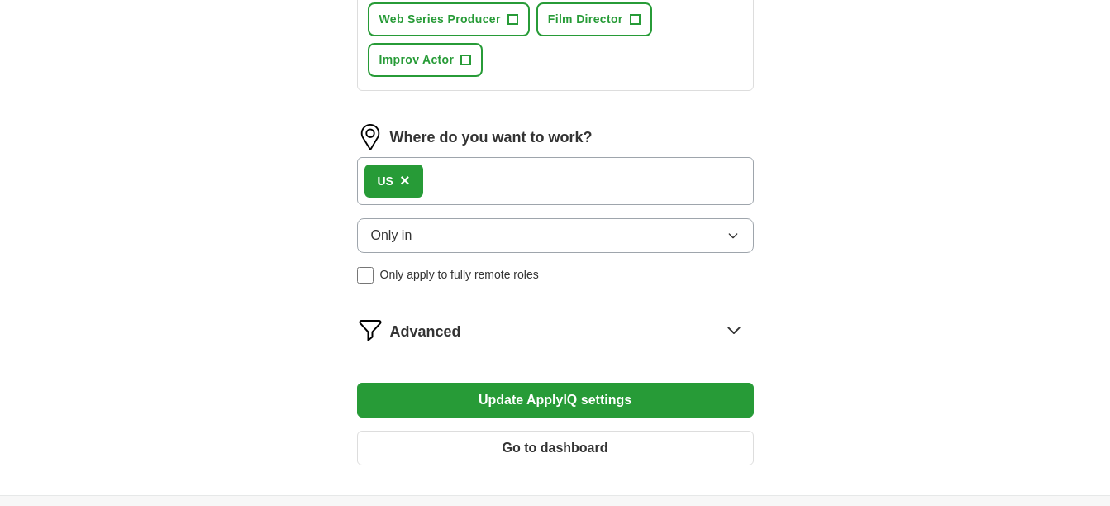
scroll to position [909, 0]
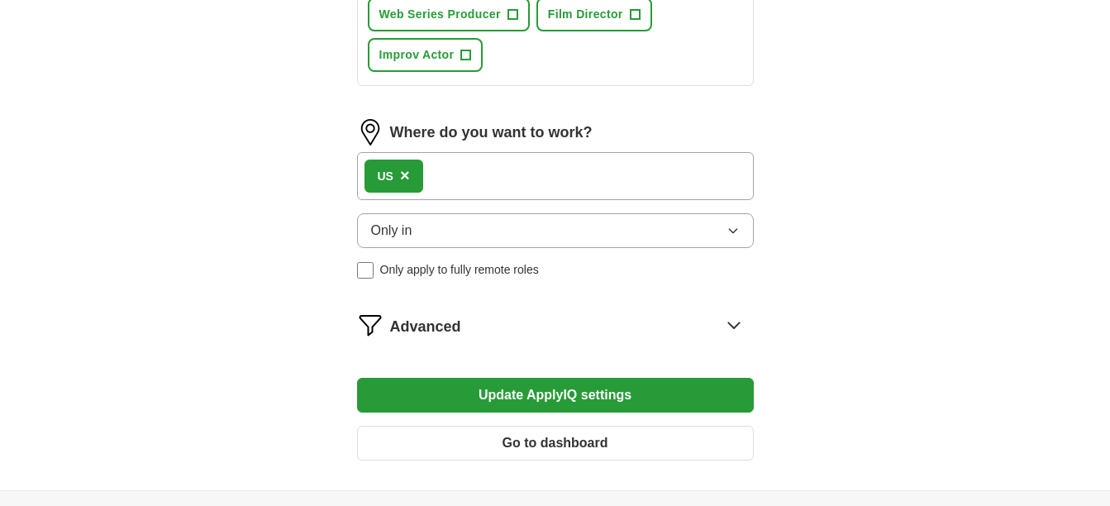
click at [558, 394] on button "Update ApplyIQ settings" at bounding box center [555, 395] width 397 height 35
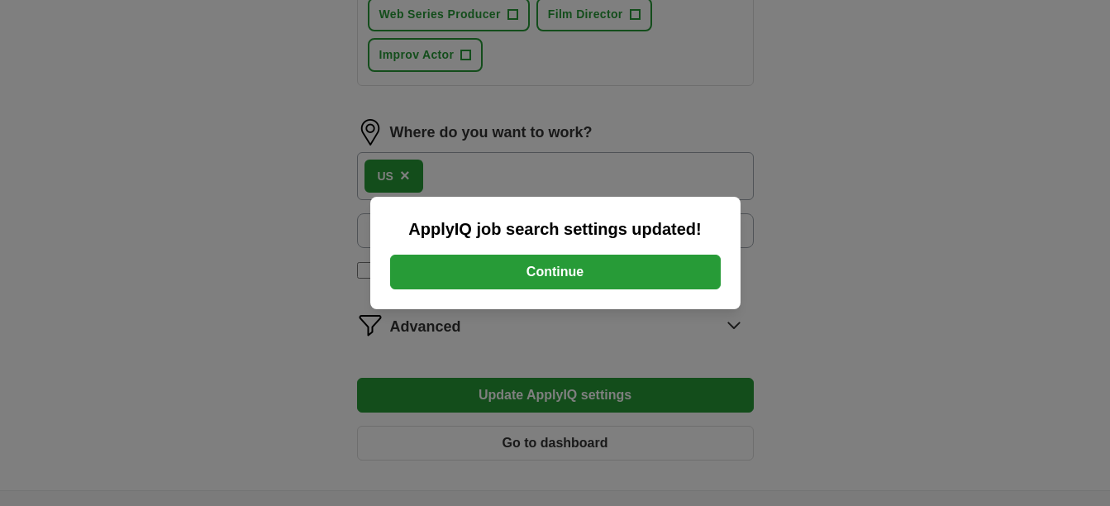
click at [583, 266] on button "Continue" at bounding box center [555, 272] width 331 height 35
